Goal: Task Accomplishment & Management: Manage account settings

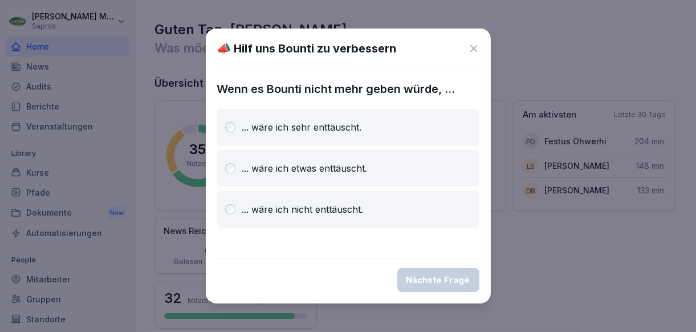
scroll to position [171, 0]
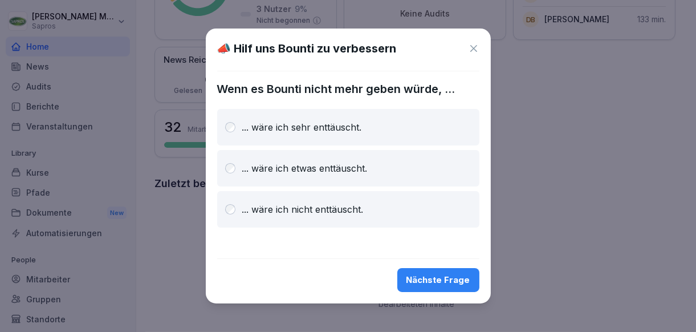
click at [457, 282] on div "Nächste Frage" at bounding box center [438, 280] width 64 height 13
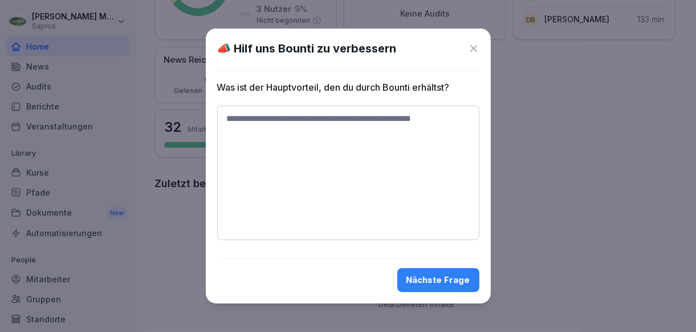
click at [425, 280] on div "Nächste Frage" at bounding box center [438, 280] width 64 height 13
click at [469, 52] on icon at bounding box center [473, 48] width 11 height 11
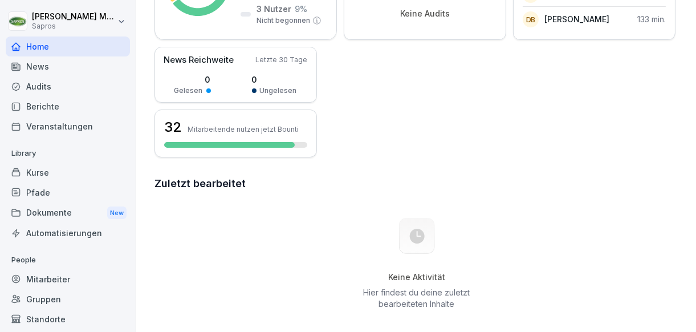
click at [62, 284] on div "Mitarbeiter" at bounding box center [68, 279] width 124 height 20
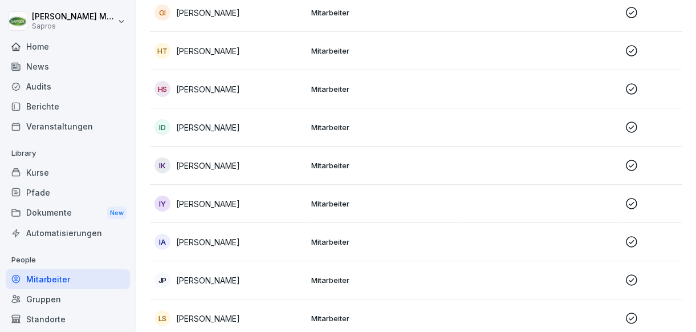
scroll to position [695, 0]
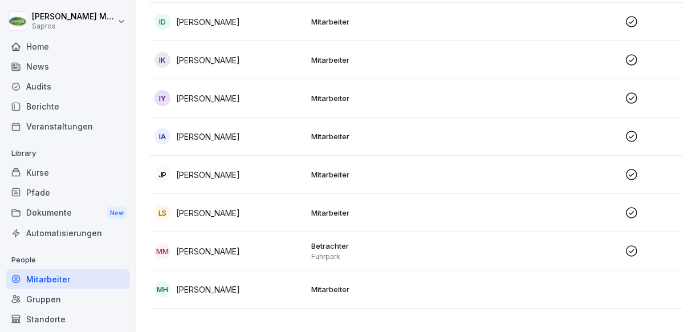
click at [633, 100] on icon at bounding box center [632, 98] width 14 height 14
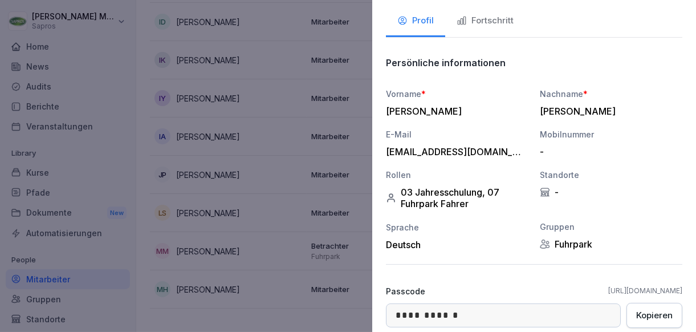
scroll to position [0, 0]
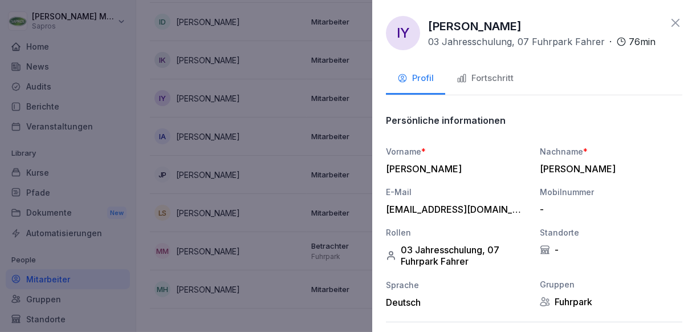
click at [324, 250] on div at bounding box center [348, 166] width 696 height 332
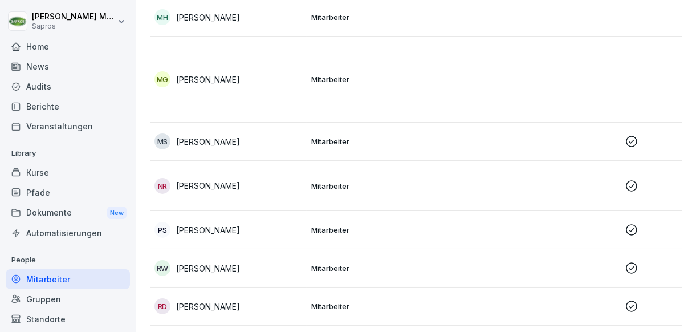
scroll to position [1037, 0]
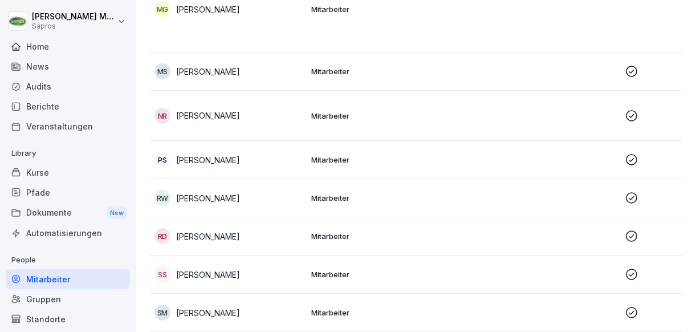
click at [637, 236] on icon at bounding box center [632, 236] width 14 height 14
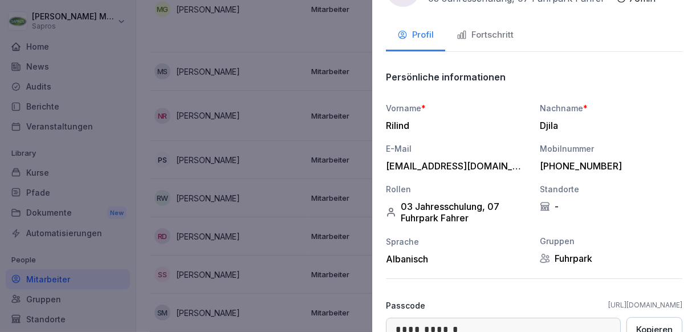
scroll to position [0, 0]
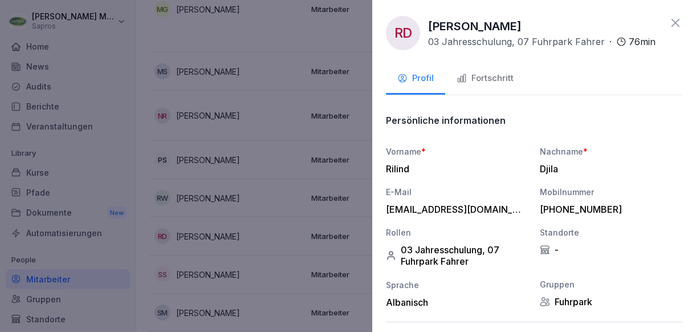
click at [475, 78] on div "Fortschritt" at bounding box center [485, 78] width 57 height 13
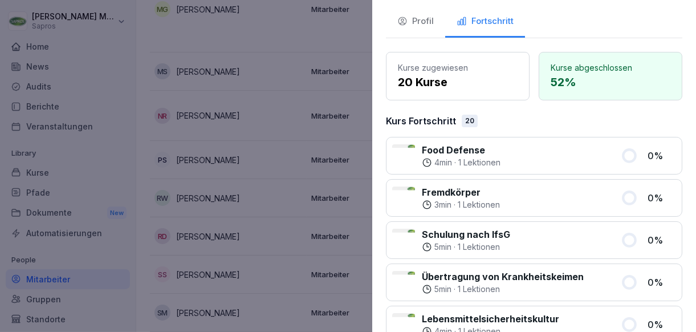
scroll to position [40, 0]
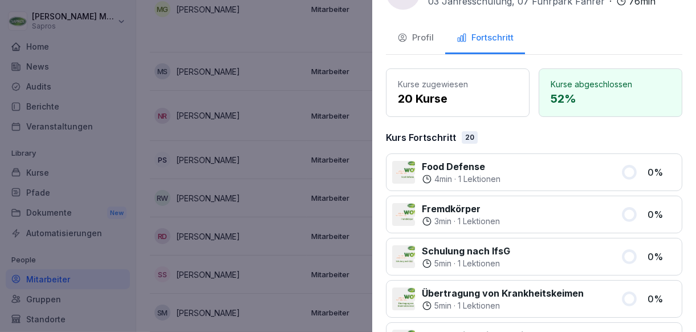
click at [251, 216] on div at bounding box center [348, 166] width 696 height 332
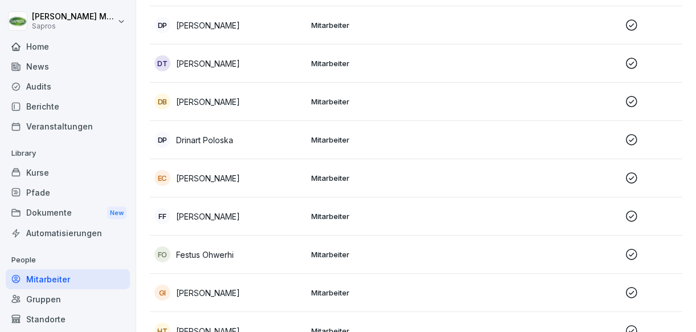
scroll to position [296, 0]
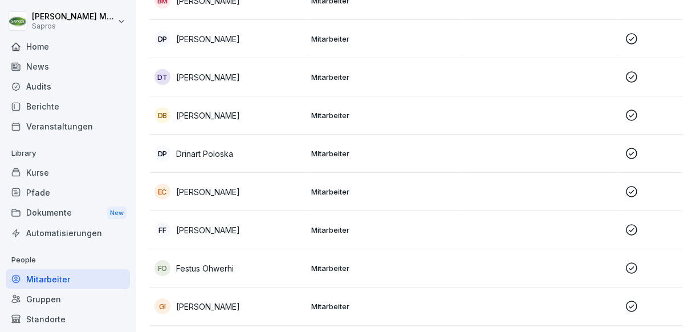
click at [627, 186] on icon at bounding box center [631, 191] width 11 height 11
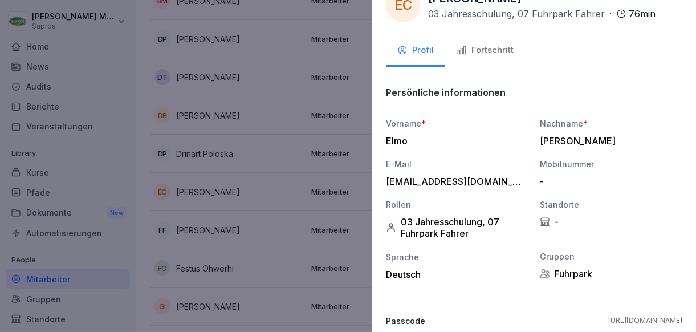
scroll to position [0, 0]
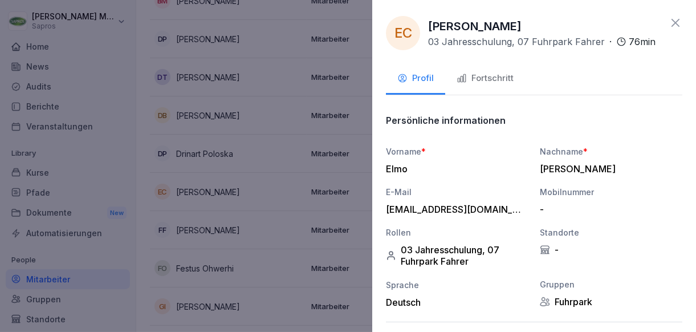
click at [491, 78] on div "Fortschritt" at bounding box center [485, 78] width 57 height 13
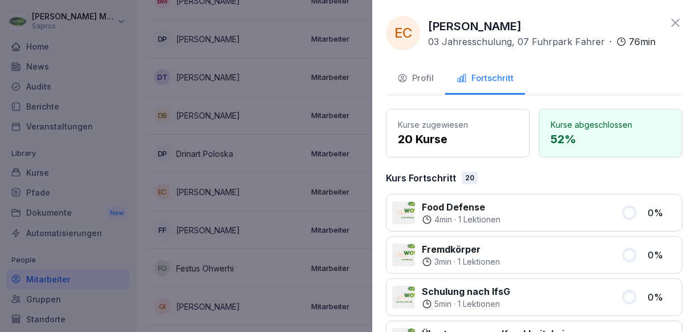
click at [417, 75] on div "Profil" at bounding box center [415, 78] width 36 height 13
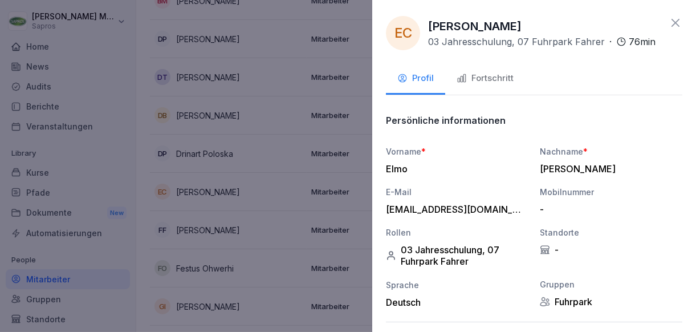
click at [318, 223] on div at bounding box center [348, 166] width 696 height 332
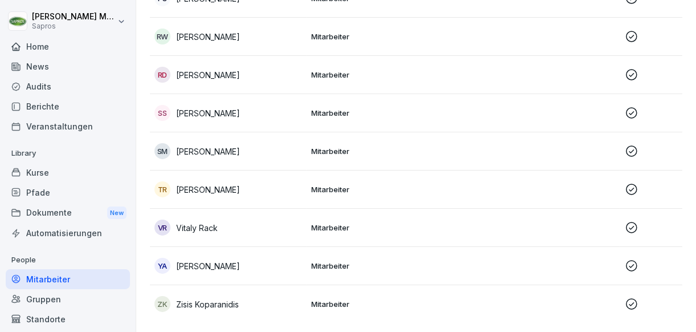
scroll to position [1214, 0]
click at [176, 258] on div "YA [PERSON_NAME]" at bounding box center [228, 266] width 148 height 16
